Goal: Navigation & Orientation: Find specific page/section

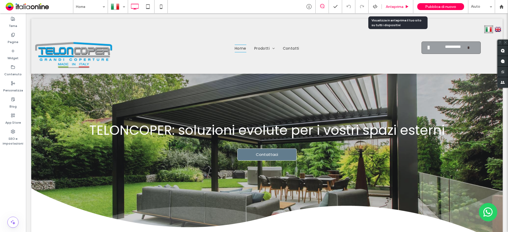
click at [403, 3] on div "Anteprima" at bounding box center [396, 6] width 31 height 13
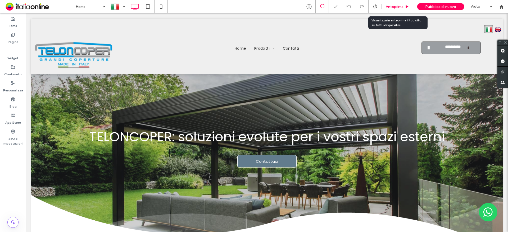
click at [401, 7] on span "Anteprima" at bounding box center [394, 6] width 18 height 4
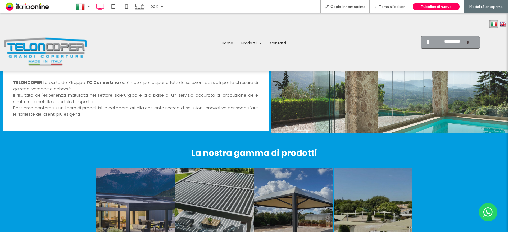
scroll to position [449, 0]
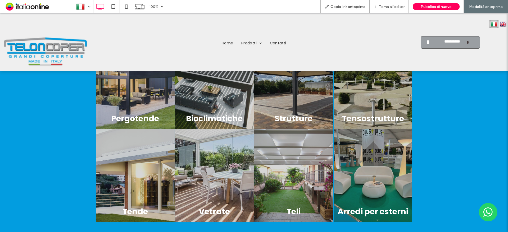
click at [139, 102] on link at bounding box center [135, 82] width 79 height 93
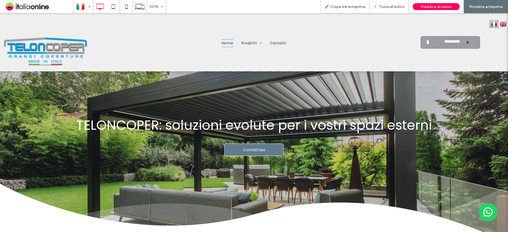
scroll to position [0, 0]
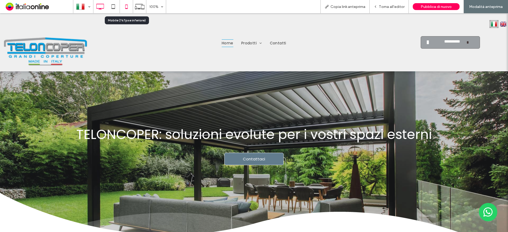
click at [127, 6] on icon at bounding box center [126, 6] width 11 height 11
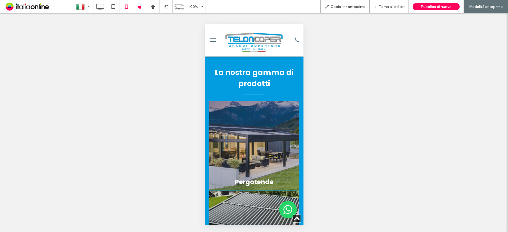
scroll to position [661, 0]
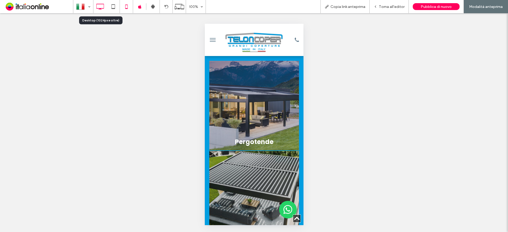
click at [100, 10] on icon at bounding box center [100, 6] width 11 height 11
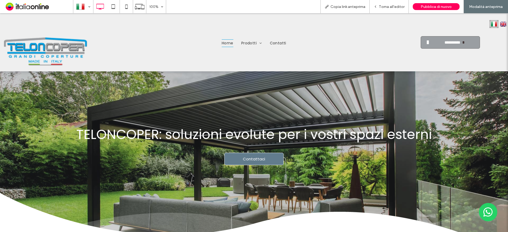
scroll to position [0, 0]
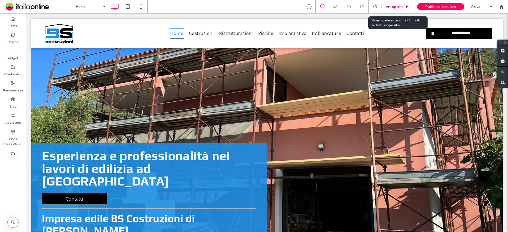
click at [393, 6] on span "Anteprima" at bounding box center [394, 6] width 18 height 4
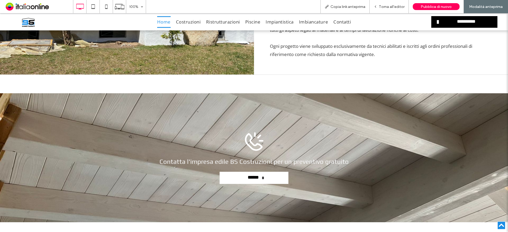
scroll to position [814, 0]
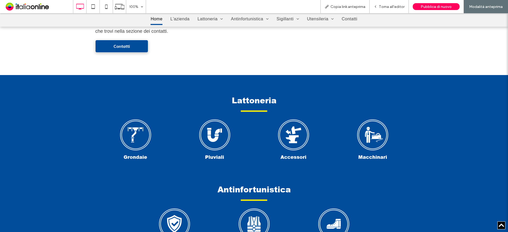
scroll to position [264, 0]
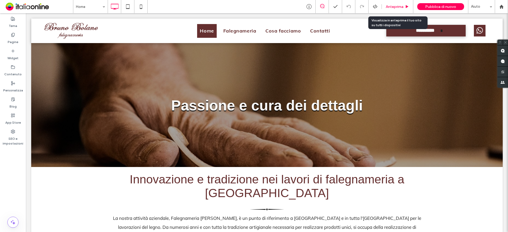
click at [393, 7] on span "Anteprima" at bounding box center [394, 6] width 18 height 4
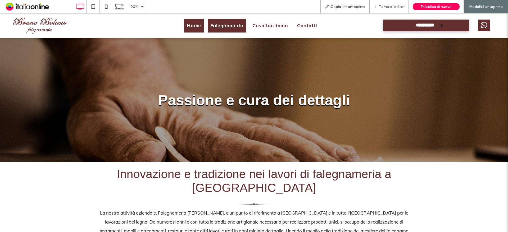
click at [222, 28] on span "Falegnameria" at bounding box center [226, 26] width 33 height 10
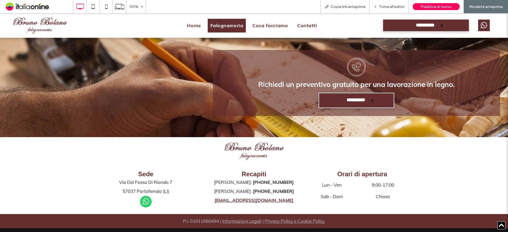
scroll to position [378, 0]
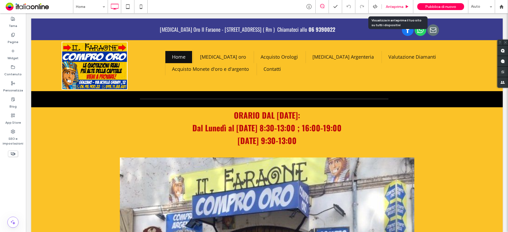
click at [399, 7] on span "Anteprima" at bounding box center [394, 6] width 18 height 4
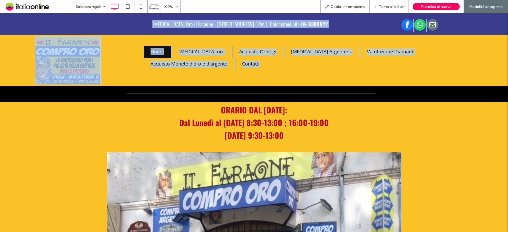
drag, startPoint x: 105, startPoint y: 22, endPoint x: 357, endPoint y: 68, distance: 255.6
click at [356, 67] on div "Compro Oro Il Faraone - Via Achille Grandi, 12 00045 Genzano Di Roma ( Rm ) Chi…" at bounding box center [254, 49] width 508 height 73
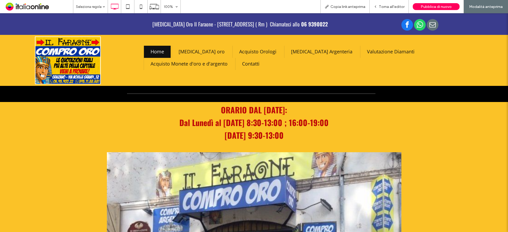
click at [351, 106] on p "ORARIO DAL 2 SETTEMBRE 2025:" at bounding box center [254, 110] width 254 height 13
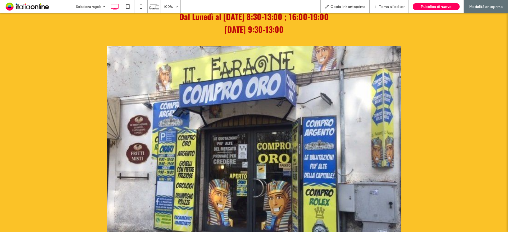
scroll to position [185, 0]
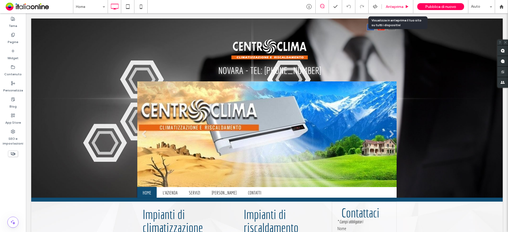
click at [397, 2] on div "Anteprima" at bounding box center [396, 6] width 31 height 13
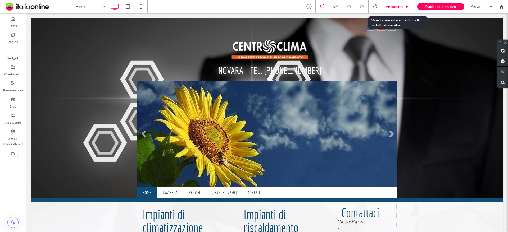
click at [398, 6] on span "Anteprima" at bounding box center [394, 6] width 18 height 4
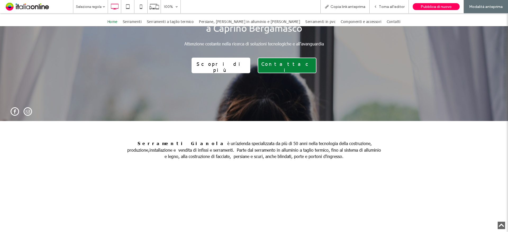
scroll to position [159, 0]
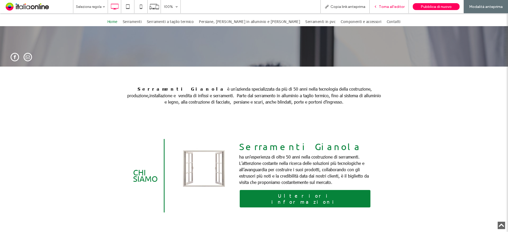
click at [392, 9] on span "Torna all'editor" at bounding box center [392, 6] width 26 height 4
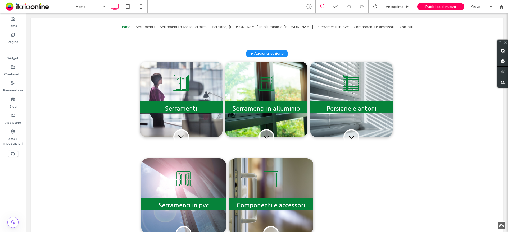
scroll to position [317, 0]
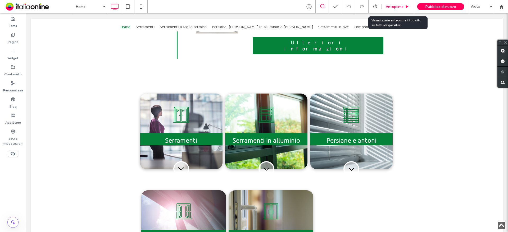
click at [395, 8] on span "Anteprima" at bounding box center [394, 6] width 18 height 4
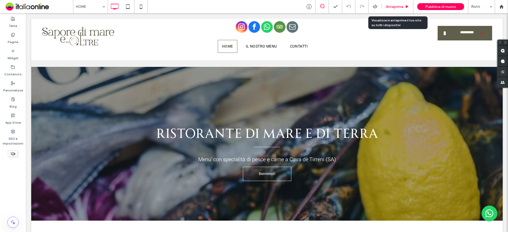
click at [398, 10] on div "Anteprima" at bounding box center [396, 6] width 31 height 13
click at [388, 6] on span "Anteprima" at bounding box center [394, 6] width 18 height 4
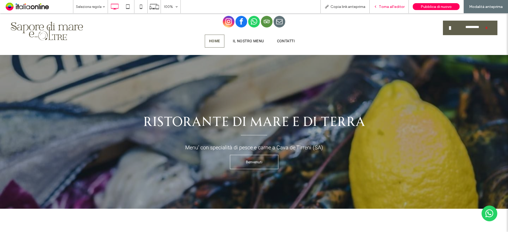
click at [391, 3] on div "Torna all'editor" at bounding box center [388, 6] width 39 height 13
click at [391, 8] on span "Torna all'editor" at bounding box center [392, 6] width 26 height 4
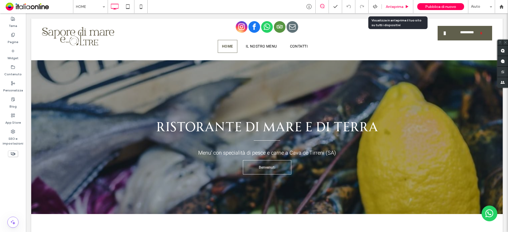
click at [389, 9] on div "Anteprima" at bounding box center [396, 6] width 31 height 13
click at [397, 5] on span "Anteprima" at bounding box center [394, 6] width 18 height 4
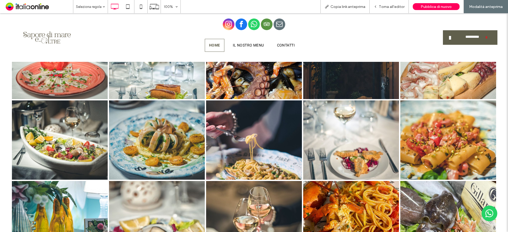
scroll to position [952, 0]
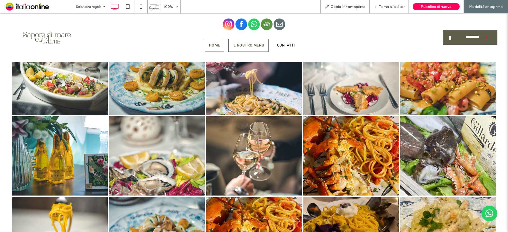
click at [251, 50] on link "IL NOSTRO MENU" at bounding box center [248, 45] width 40 height 13
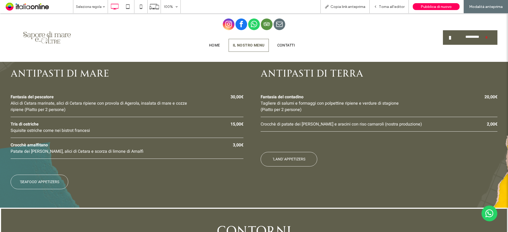
scroll to position [423, 0]
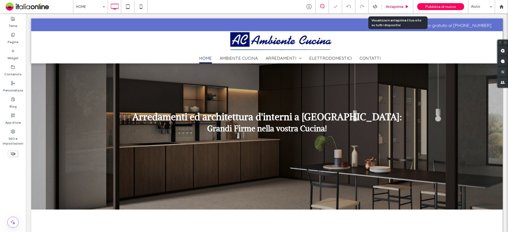
click at [402, 6] on span "Anteprima" at bounding box center [394, 6] width 18 height 4
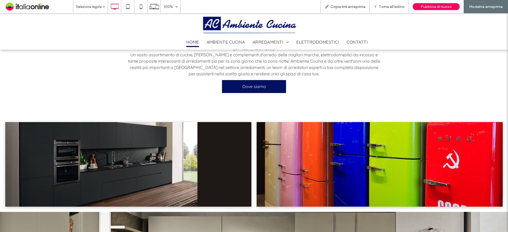
scroll to position [132, 0]
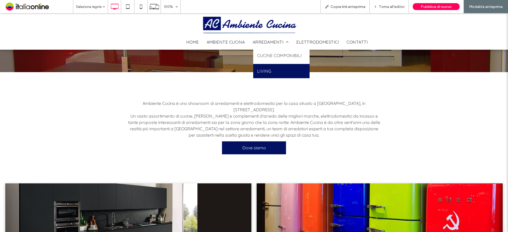
click at [270, 75] on link "LIVING" at bounding box center [281, 71] width 57 height 14
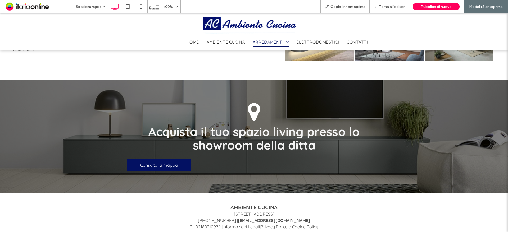
scroll to position [674, 0]
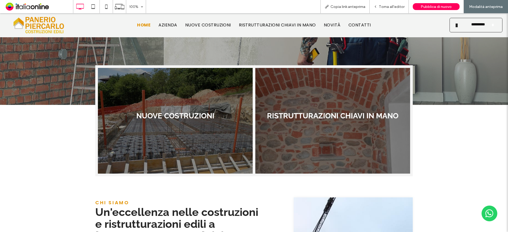
scroll to position [106, 0]
